Goal: Transaction & Acquisition: Purchase product/service

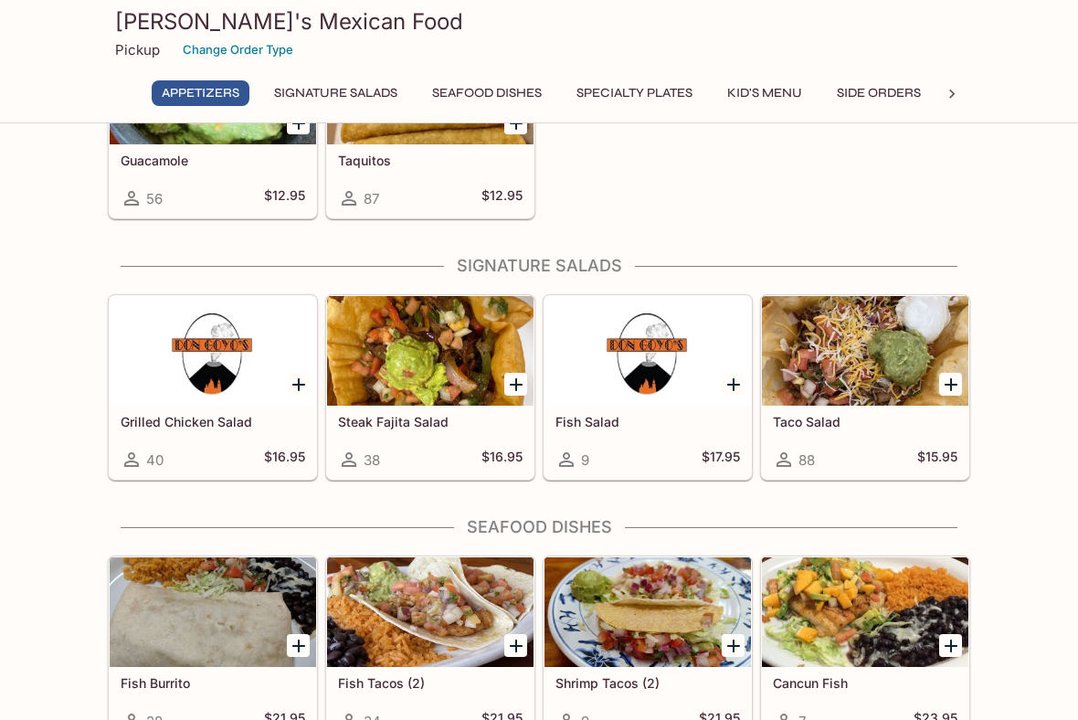
scroll to position [547, 0]
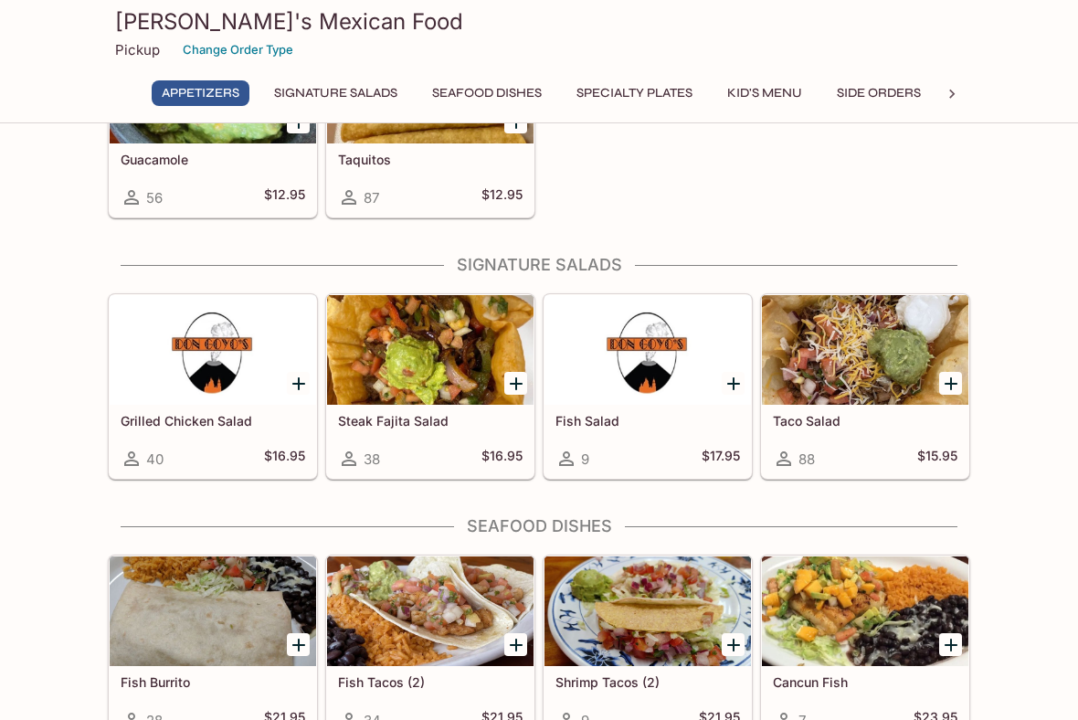
click at [833, 362] on div at bounding box center [865, 350] width 206 height 110
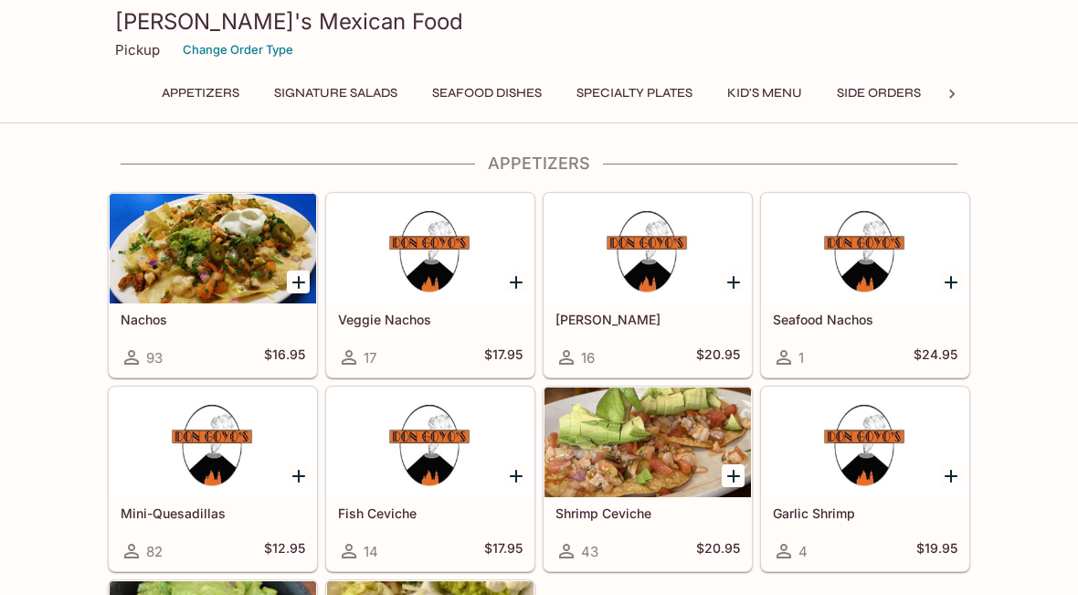
click at [644, 266] on div at bounding box center [647, 249] width 206 height 110
click at [181, 238] on div at bounding box center [213, 249] width 206 height 110
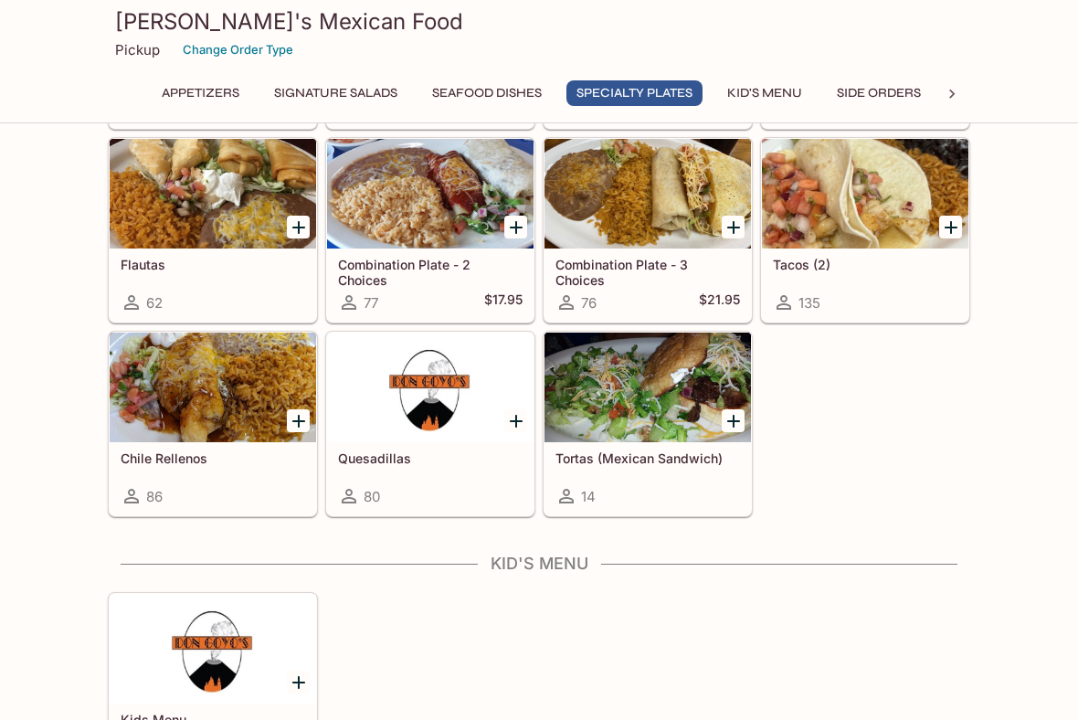
scroll to position [2196, 0]
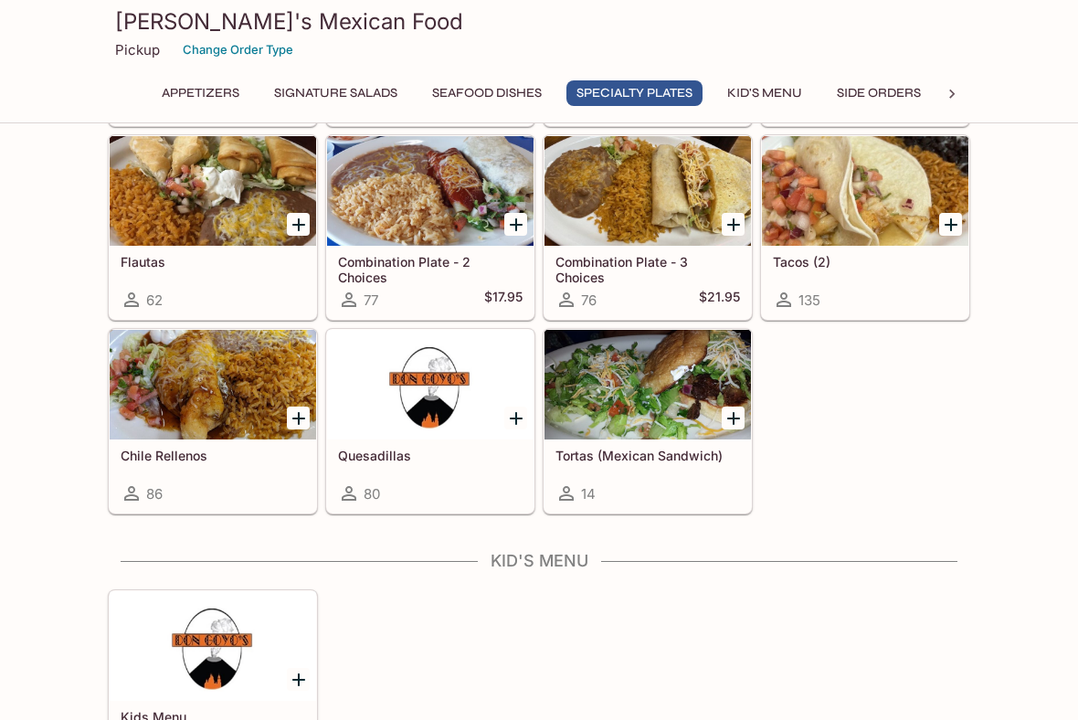
click at [178, 369] on div at bounding box center [213, 385] width 206 height 110
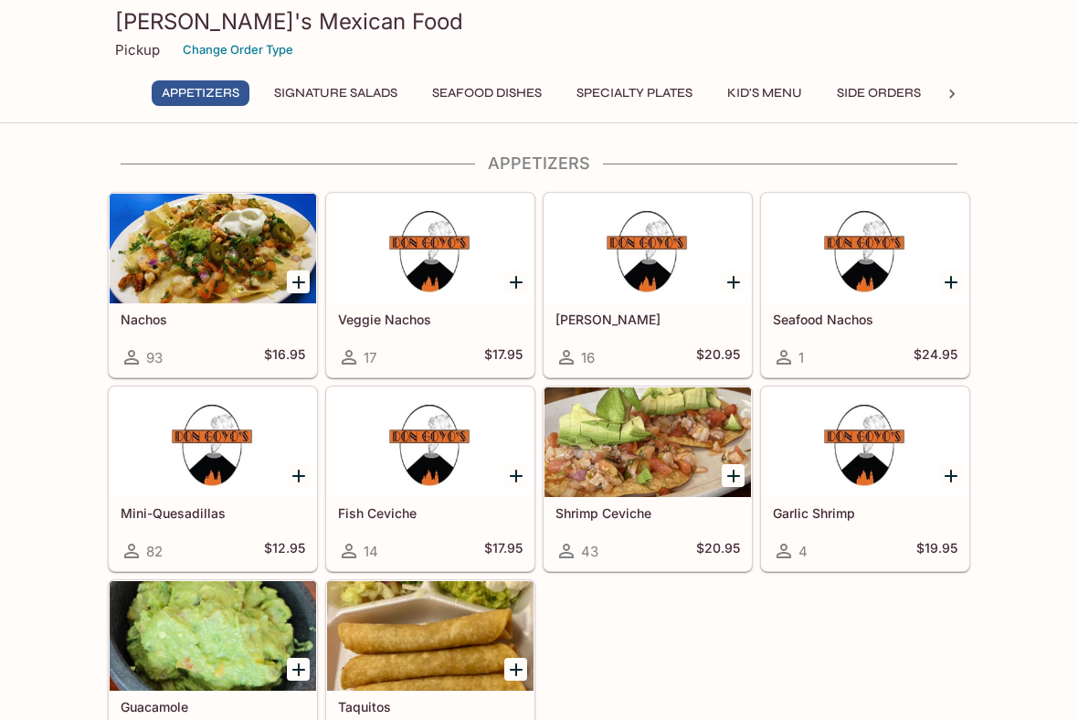
click at [221, 323] on h5 "Nachos" at bounding box center [213, 319] width 184 height 16
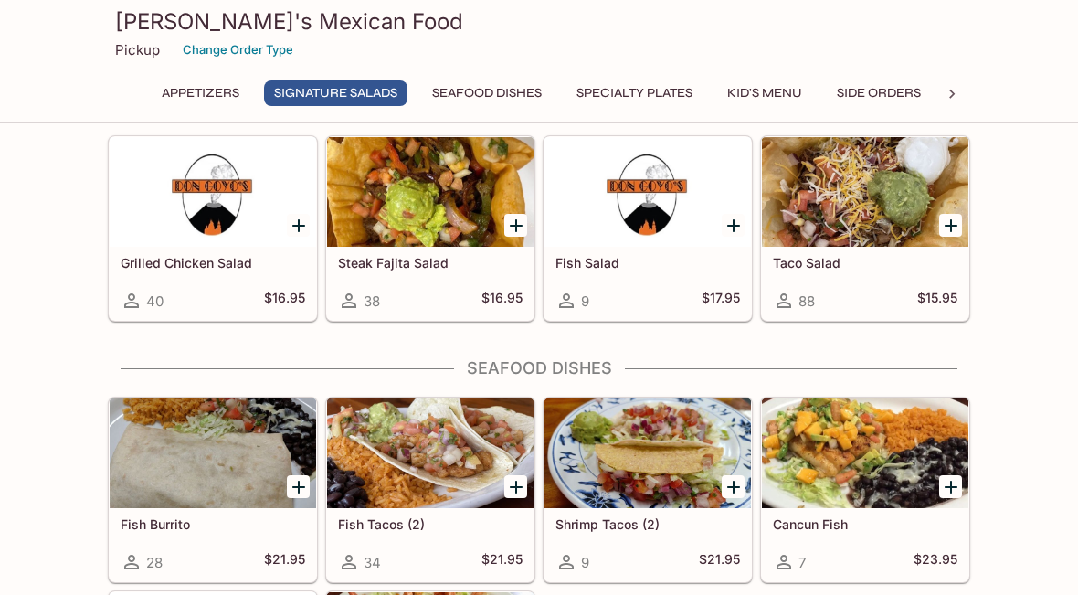
scroll to position [704, 0]
